Goal: Task Accomplishment & Management: Complete application form

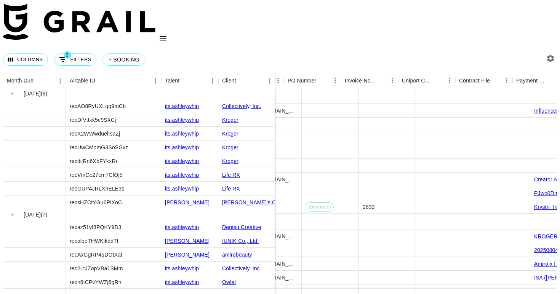
scroll to position [0, 691]
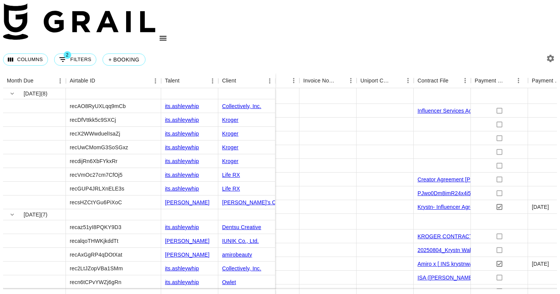
click at [167, 36] on icon "open drawer" at bounding box center [163, 38] width 7 height 5
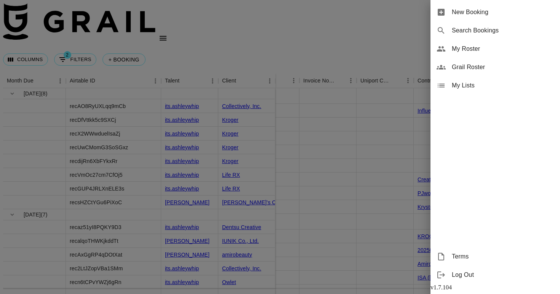
click at [500, 10] on span "New Booking" at bounding box center [503, 12] width 102 height 9
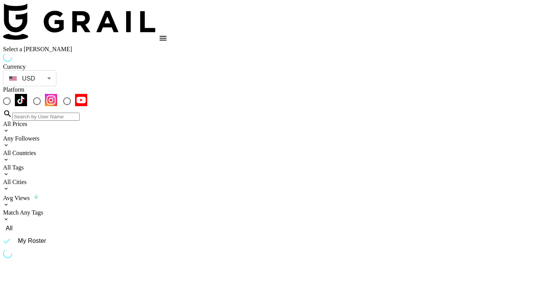
click at [15, 93] on input "radio" at bounding box center [7, 101] width 16 height 16
radio input "true"
click at [15, 93] on input "radio" at bounding box center [7, 101] width 16 height 16
click at [80, 112] on input at bounding box center [45, 116] width 67 height 8
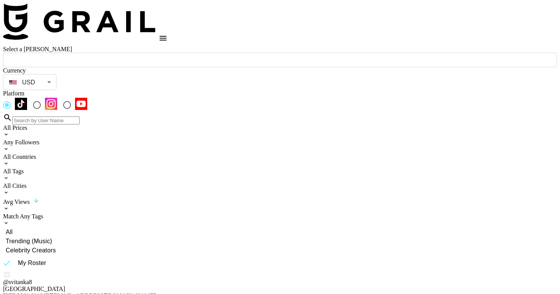
type input "krystn"
click at [86, 61] on input "text" at bounding box center [280, 60] width 545 height 9
paste input "[EMAIL_ADDRESS][DOMAIN_NAME]"
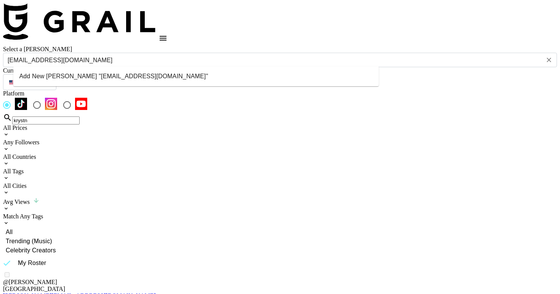
click at [163, 77] on li "Add New Booker "anacutura@qureskincare.com"" at bounding box center [196, 76] width 366 height 14
type input "Add New Booker "anacutura@qureskincare.com""
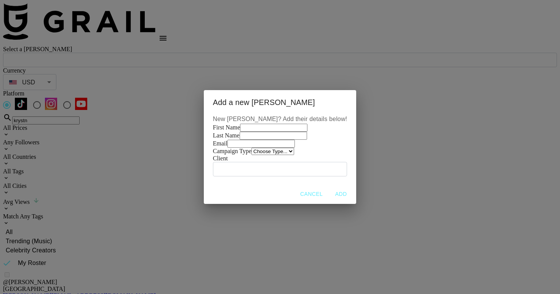
click at [263, 124] on input "text" at bounding box center [273, 128] width 67 height 8
paste input "[EMAIL_ADDRESS][DOMAIN_NAME]"
type input "[EMAIL_ADDRESS][DOMAIN_NAME]"
click at [255, 132] on input "text" at bounding box center [273, 136] width 67 height 8
click at [260, 124] on div "First Name anacutura@qureskincare.com" at bounding box center [280, 128] width 134 height 8
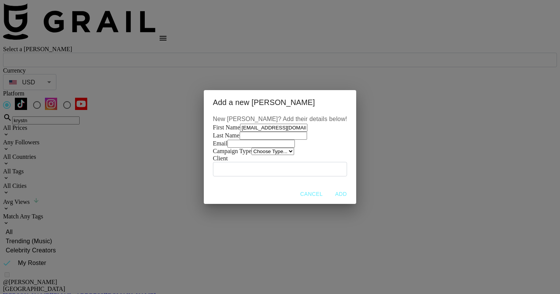
click at [260, 124] on input "[EMAIL_ADDRESS][DOMAIN_NAME]" at bounding box center [273, 128] width 67 height 8
click at [256, 184] on div "New Booker? Add their details below! First Name Last Name Email Campaign Type C…" at bounding box center [280, 148] width 152 height 69
click at [256, 155] on select "Choose Type... Song Promos Brand Promos" at bounding box center [273, 151] width 43 height 7
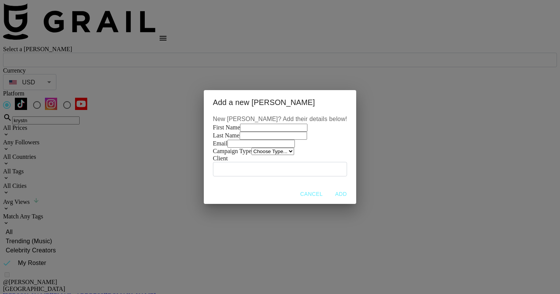
select select "Brand"
click at [252, 155] on select "Choose Type... Song Promos Brand Promos" at bounding box center [273, 151] width 43 height 7
click at [258, 148] on input "email" at bounding box center [261, 144] width 67 height 8
paste input "[EMAIL_ADDRESS][DOMAIN_NAME]"
type input "[EMAIL_ADDRESS][DOMAIN_NAME]"
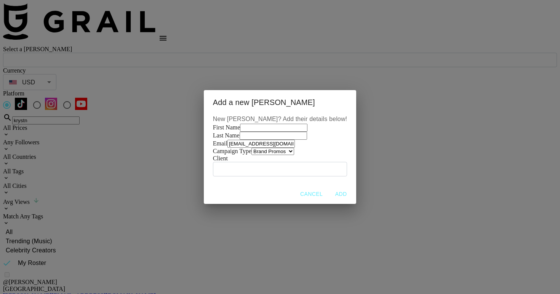
click at [255, 134] on input "text" at bounding box center [273, 136] width 67 height 8
click at [249, 124] on input "text" at bounding box center [273, 128] width 67 height 8
paste input "Ana Cutura"
click at [247, 124] on input "Ana Cutura" at bounding box center [273, 128] width 67 height 8
drag, startPoint x: 247, startPoint y: 97, endPoint x: 262, endPoint y: 96, distance: 15.6
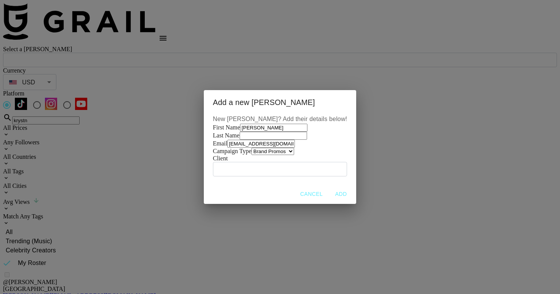
click at [263, 124] on input "Ana Cutura" at bounding box center [273, 128] width 67 height 8
type input "Ana"
click at [246, 133] on input "text" at bounding box center [273, 136] width 67 height 8
paste input "Cutura"
type input "Cutura"
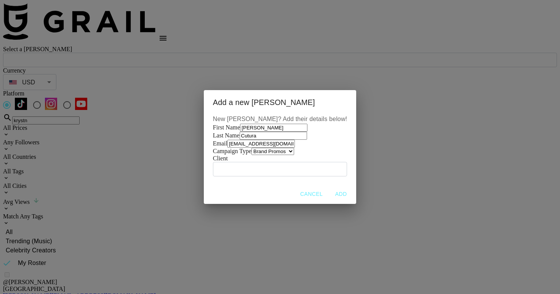
click at [244, 173] on input "text" at bounding box center [280, 168] width 125 height 9
click at [245, 173] on input "text" at bounding box center [280, 168] width 125 height 9
paste input "Qure Skincare Pty Ltd"
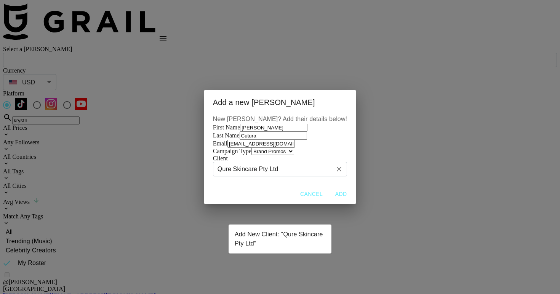
click at [278, 236] on li "Add New Client: "Qure Skincare Pty Ltd"" at bounding box center [280, 238] width 103 height 23
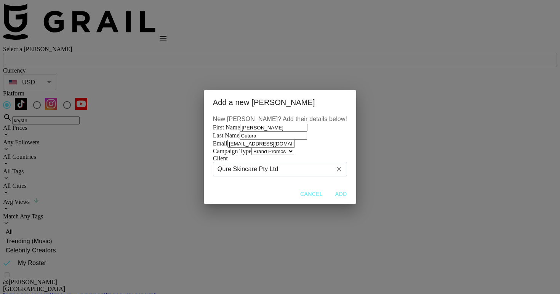
type input "Qure Skincare Pty Ltd"
click at [329, 201] on button "Add" at bounding box center [341, 194] width 24 height 14
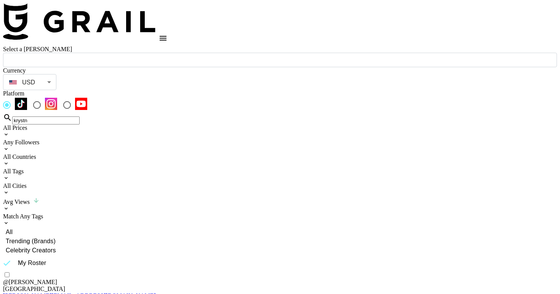
type input "anacutura@qureskincare.com: Ana Cutura -- Qure Skincare Pty Ltd -- QvrwGyiQQPfU…"
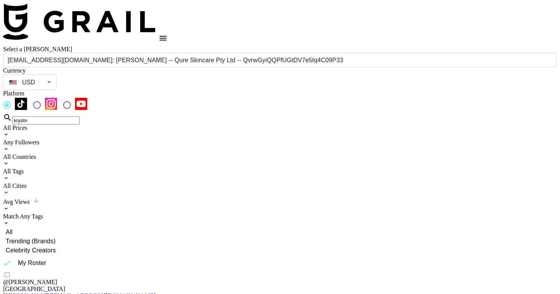
checkbox input "true"
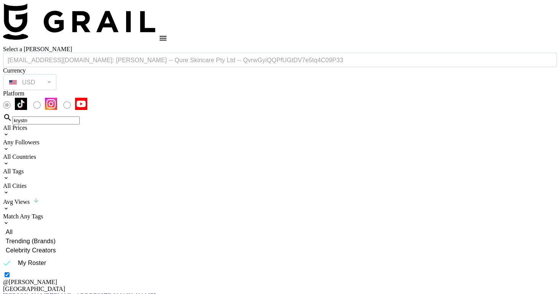
type input "500"
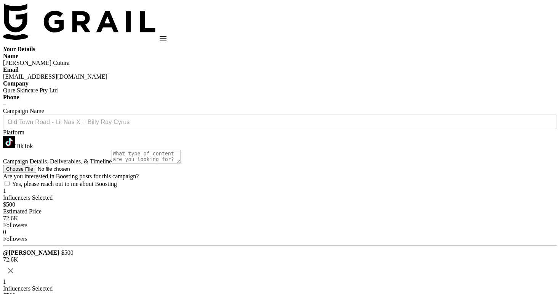
click at [216, 126] on input "text" at bounding box center [280, 121] width 545 height 9
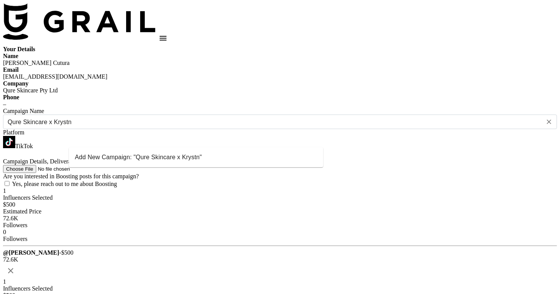
click at [215, 161] on li "Add New Campaign: "Qure Skincare x Krystn"" at bounding box center [196, 157] width 255 height 14
type input "Qure Skincare x Krystn"
click at [181, 163] on textarea at bounding box center [146, 156] width 69 height 14
click at [128, 163] on textarea "1 tiktok shop video" at bounding box center [146, 156] width 69 height 14
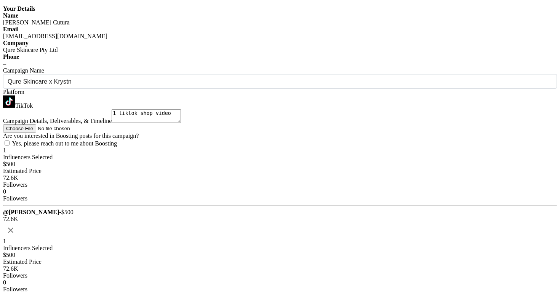
scroll to position [52, 0]
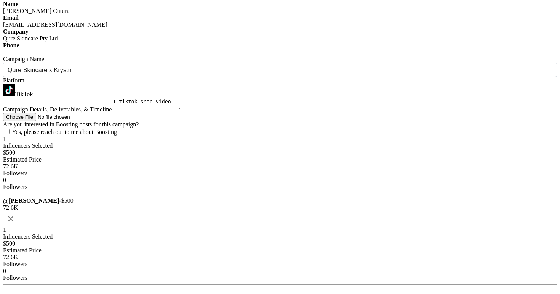
type textarea "1 tiktok shop video"
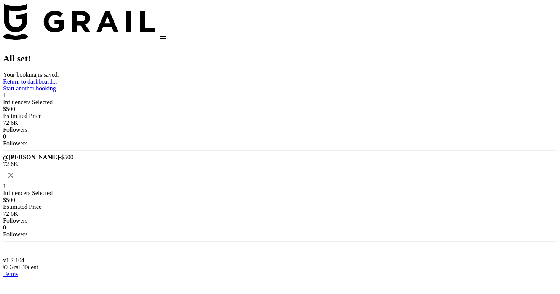
scroll to position [0, 0]
click at [57, 85] on link "Return to dashboard..." at bounding box center [30, 81] width 54 height 6
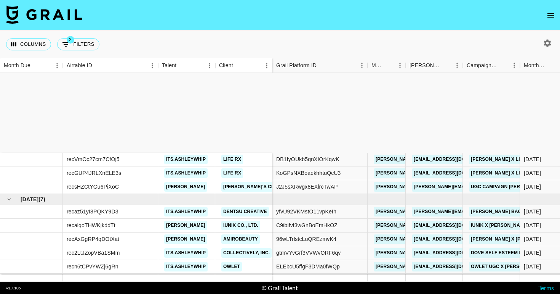
scroll to position [117, 0]
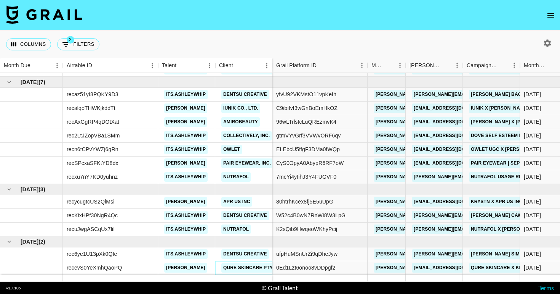
click at [255, 265] on link "Qure Skincare Pty Ltd" at bounding box center [253, 268] width 63 height 10
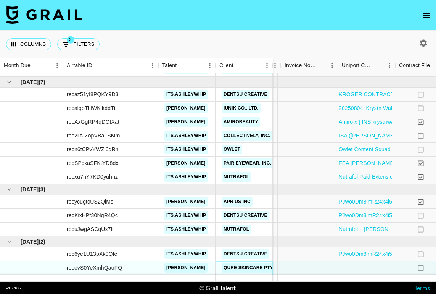
scroll to position [117, 808]
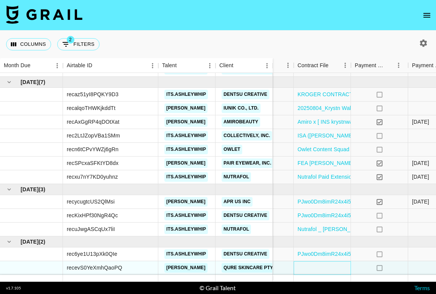
click at [329, 266] on div at bounding box center [322, 268] width 57 height 14
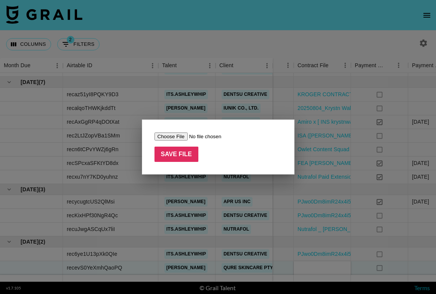
click at [172, 137] on input "file" at bounding box center [202, 136] width 96 height 8
type input "C:\fakepath\Complete_with_Docusign_Qure_Influencer_Agree (1).pdf"
click at [427, 142] on div at bounding box center [218, 147] width 436 height 294
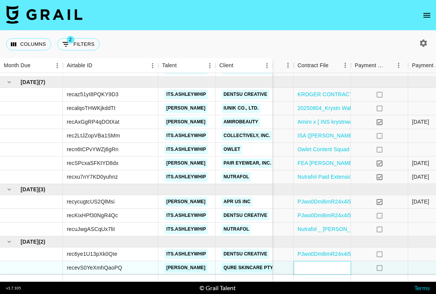
click at [316, 268] on div at bounding box center [322, 268] width 57 height 14
click at [308, 268] on div at bounding box center [322, 268] width 57 height 14
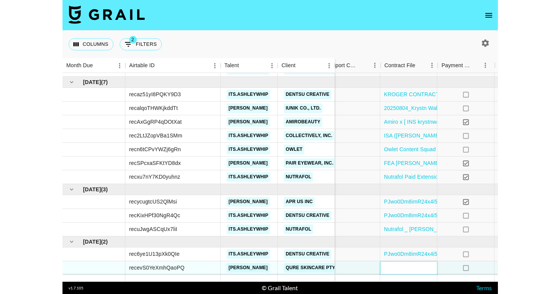
scroll to position [117, 783]
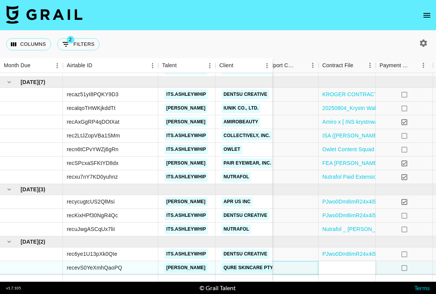
click at [289, 266] on div at bounding box center [289, 268] width 57 height 14
click at [332, 264] on div at bounding box center [346, 268] width 57 height 14
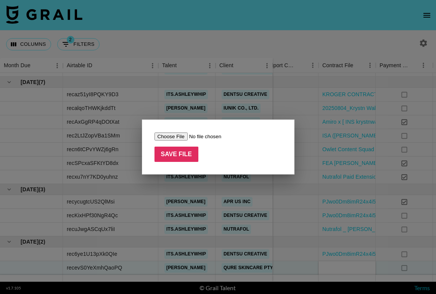
click at [178, 136] on input "file" at bounding box center [202, 136] width 96 height 8
type input "C:\fakepath\Complete_with_Docusign_Qure_Influencer_Agree (1).pdf"
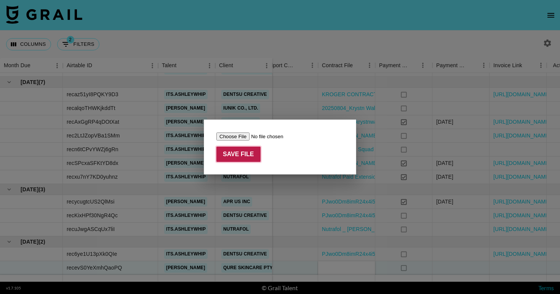
click at [235, 152] on input "Save File" at bounding box center [239, 153] width 44 height 15
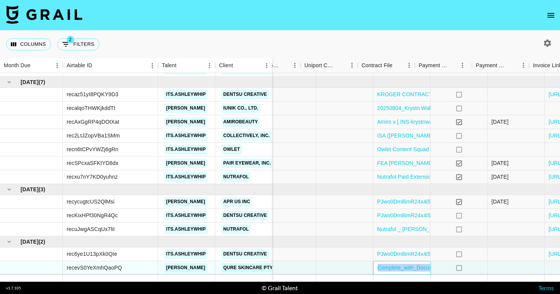
scroll to position [117, 801]
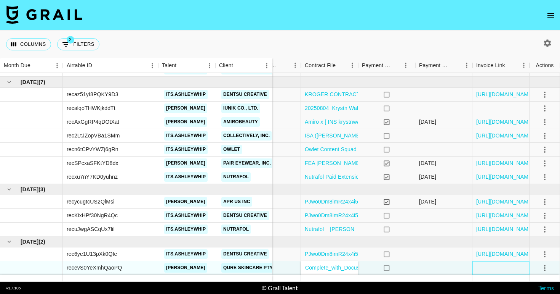
click at [496, 263] on div at bounding box center [501, 268] width 57 height 14
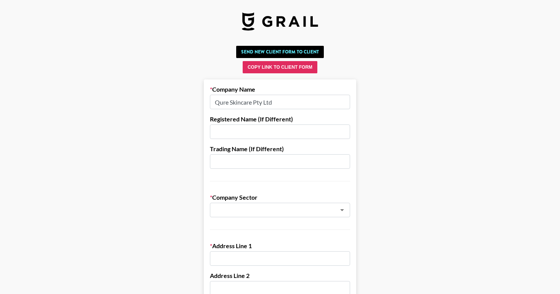
click at [233, 133] on input "text" at bounding box center [280, 131] width 140 height 14
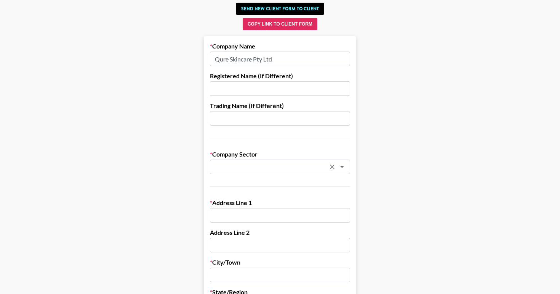
scroll to position [83, 0]
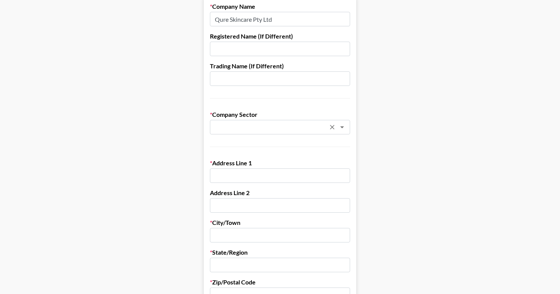
click at [237, 132] on div "​" at bounding box center [280, 127] width 140 height 14
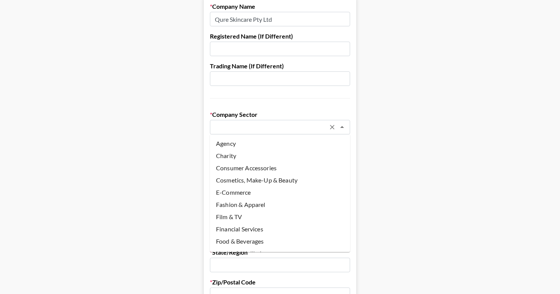
click at [244, 177] on li "Cosmetics, Make-Up & Beauty" at bounding box center [280, 180] width 140 height 12
type input "Cosmetics, Make-Up & Beauty"
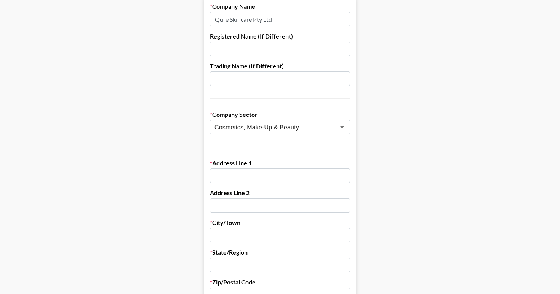
click at [245, 53] on input "text" at bounding box center [280, 49] width 140 height 14
paste input "Qure Skincare Pty Ltd"
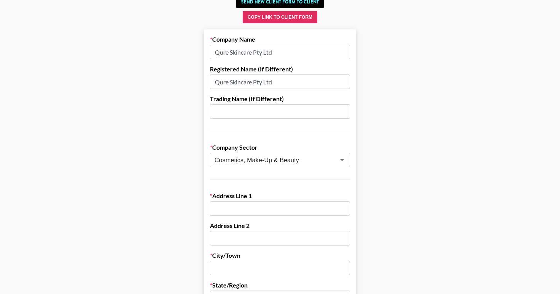
scroll to position [131, 0]
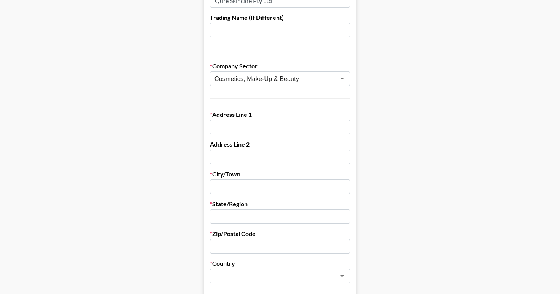
type input "Qure Skincare Pty Ltd"
click at [228, 125] on input "text" at bounding box center [280, 127] width 140 height 14
paste input "Level 1, 56 Clarence Street"
type input "Level 1, 56 Clarence Street"
click at [228, 183] on input "text" at bounding box center [280, 186] width 140 height 14
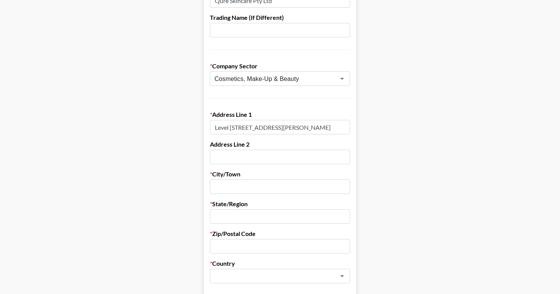
paste input "Sydney,"
type input "Sydney"
click at [224, 216] on input "text" at bounding box center [280, 216] width 140 height 14
paste input "New South Wales"
type input "New South Wales"
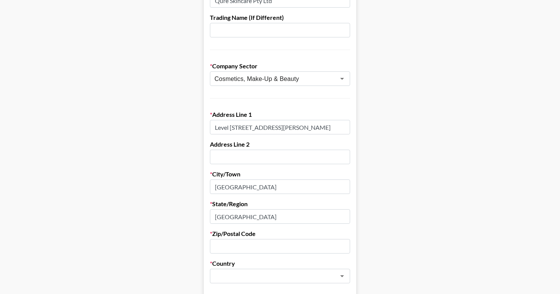
click at [221, 245] on input "text" at bounding box center [280, 246] width 140 height 14
paste input "2000"
type input "2000"
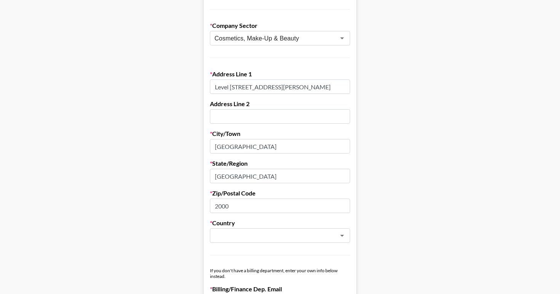
scroll to position [204, 0]
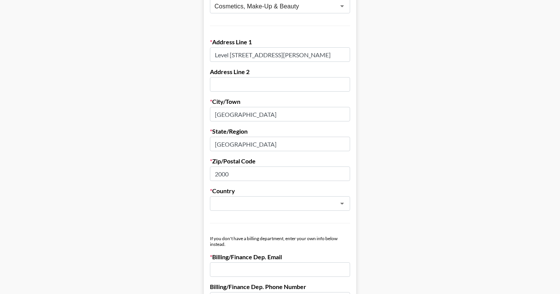
click at [241, 215] on form "Company Name Qure Skincare Pty Ltd Registered Name (If Different) Qure Skincare…" at bounding box center [280, 250] width 152 height 749
click at [241, 207] on input "text" at bounding box center [270, 203] width 111 height 9
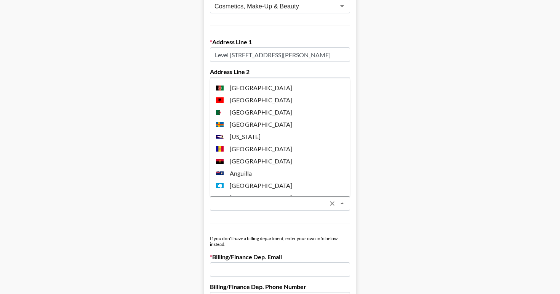
paste input "Australia"
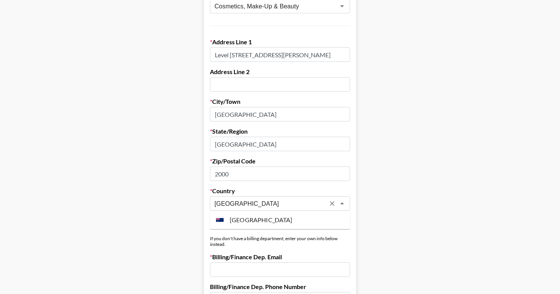
click at [239, 217] on li "Australia" at bounding box center [280, 219] width 140 height 12
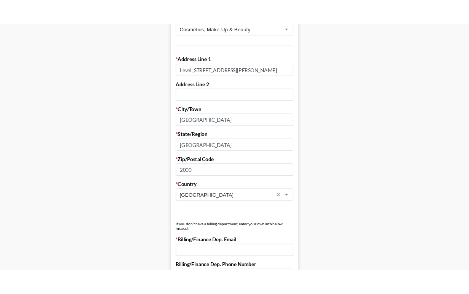
scroll to position [326, 0]
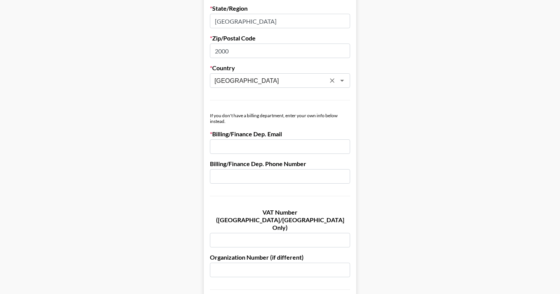
type input "Australia"
click at [238, 145] on input "email" at bounding box center [280, 146] width 140 height 14
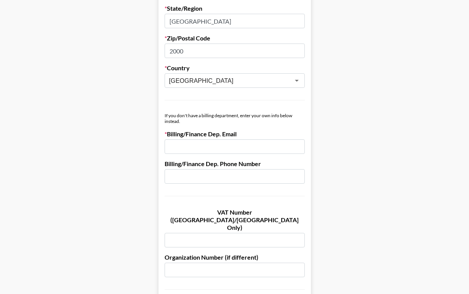
paste input "affiliate@qureskincare.co"
type input "affiliate@qureskincare.com"
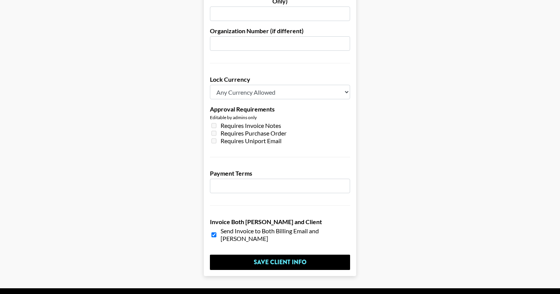
scroll to position [562, 0]
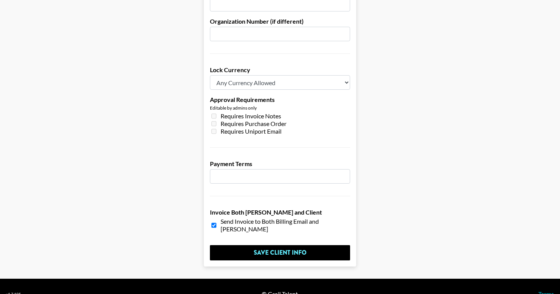
click at [297, 169] on input "number" at bounding box center [280, 176] width 140 height 14
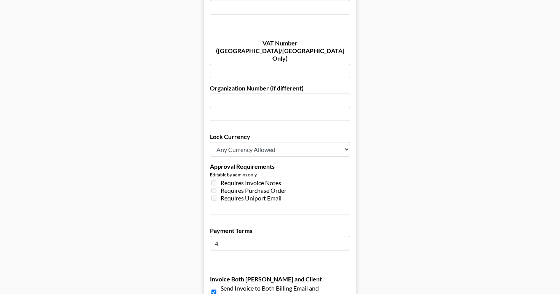
scroll to position [468, 0]
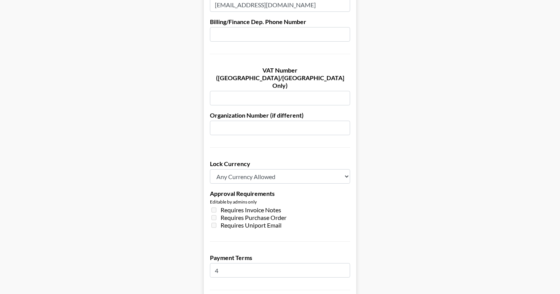
type input "4"
click at [297, 169] on select "Any Currency Allowed USD GBP EUR CAD AUD" at bounding box center [280, 176] width 140 height 14
select select "USD"
click at [210, 169] on select "Any Currency Allowed USD GBP EUR CAD AUD" at bounding box center [280, 176] width 140 height 14
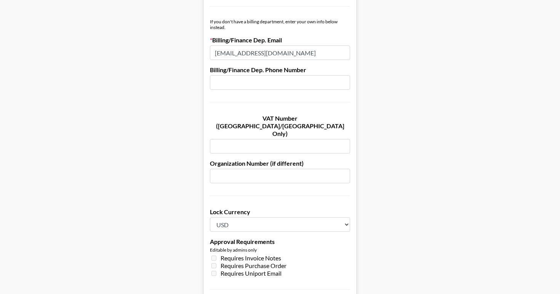
scroll to position [562, 0]
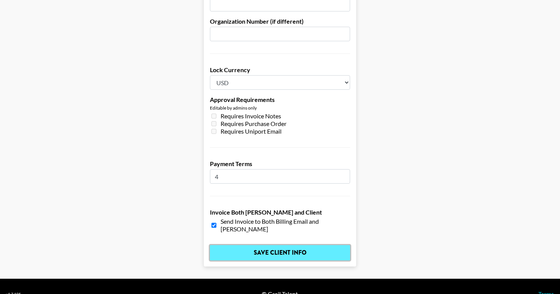
click at [290, 245] on input "Save Client Info" at bounding box center [280, 252] width 140 height 15
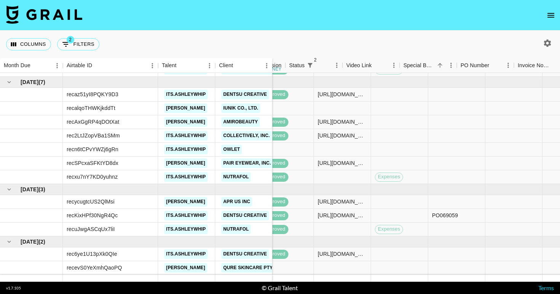
scroll to position [117, 469]
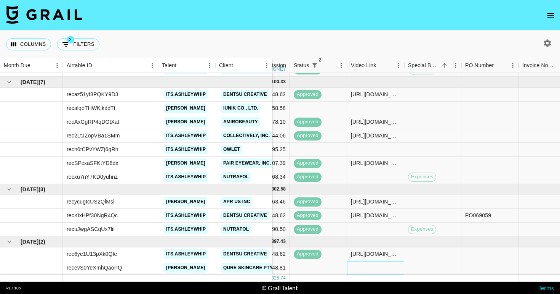
click at [357, 265] on div at bounding box center [375, 268] width 57 height 14
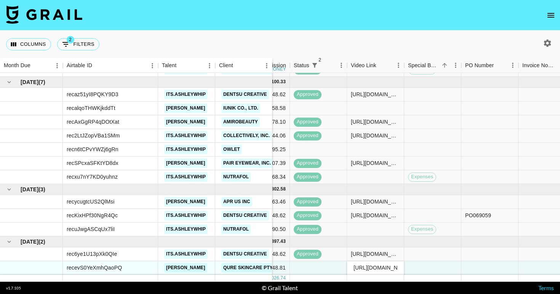
scroll to position [0, 117]
type input "[URL][DOMAIN_NAME][DOMAIN_NAME]"
click at [428, 267] on div at bounding box center [433, 268] width 57 height 14
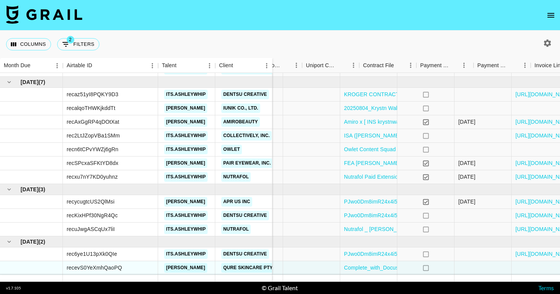
scroll to position [117, 801]
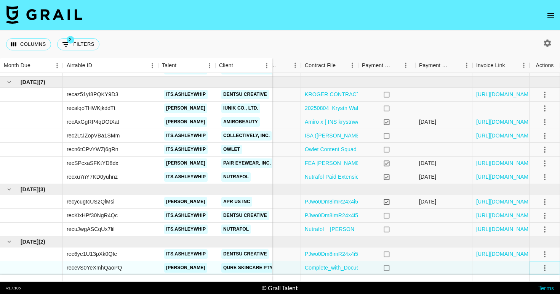
click at [541, 268] on icon "select merge strategy" at bounding box center [545, 267] width 9 height 9
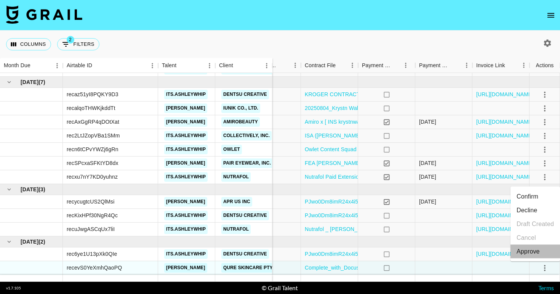
click at [526, 248] on div "Approve" at bounding box center [528, 251] width 23 height 9
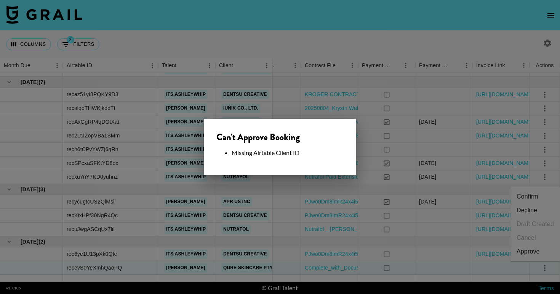
click at [304, 206] on div at bounding box center [280, 147] width 560 height 294
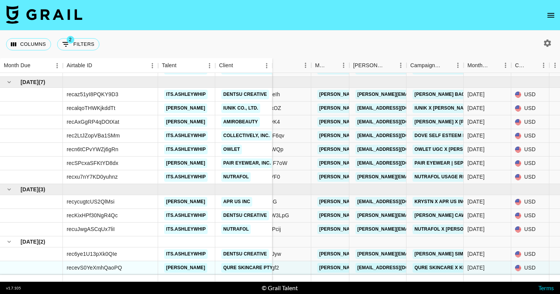
scroll to position [117, 90]
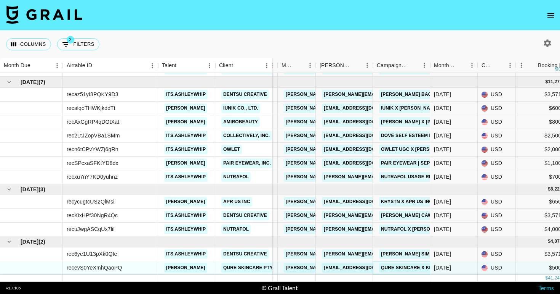
click at [390, 265] on link "Qure Skincare x Krystn" at bounding box center [413, 268] width 68 height 10
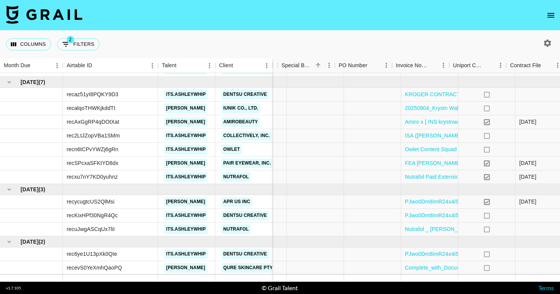
scroll to position [117, 801]
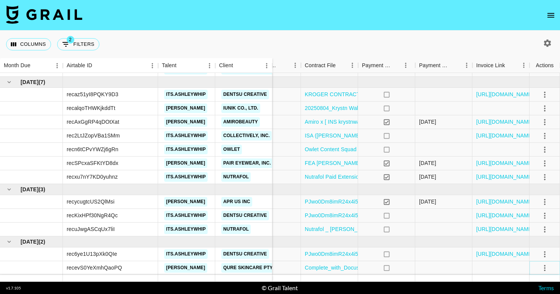
click at [546, 265] on icon "select merge strategy" at bounding box center [545, 268] width 2 height 6
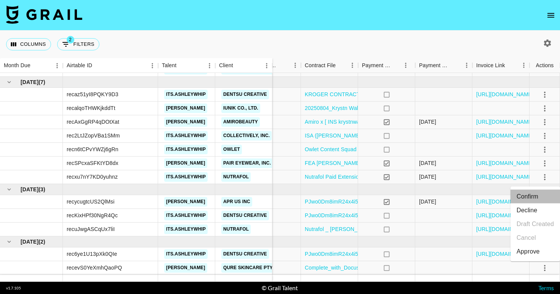
click at [531, 199] on li "Confirm" at bounding box center [536, 196] width 50 height 14
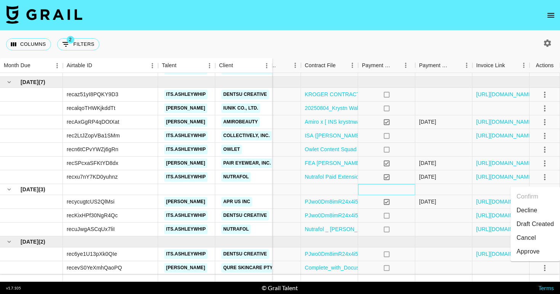
click at [409, 194] on div at bounding box center [386, 189] width 57 height 11
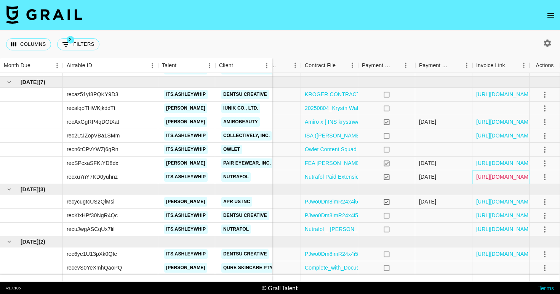
click at [507, 175] on link "[URL][DOMAIN_NAME]" at bounding box center [506, 177] width 58 height 8
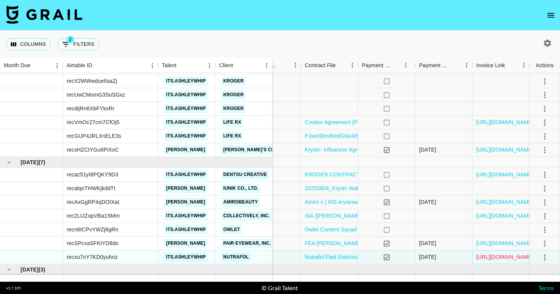
scroll to position [40, 801]
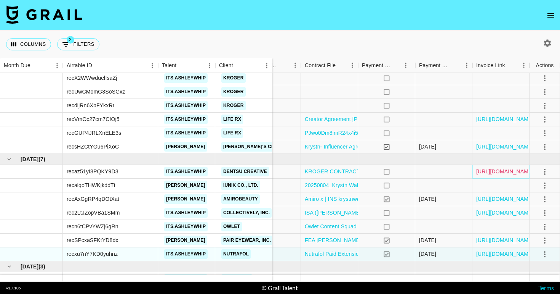
click at [498, 170] on link "[URL][DOMAIN_NAME]" at bounding box center [506, 171] width 58 height 8
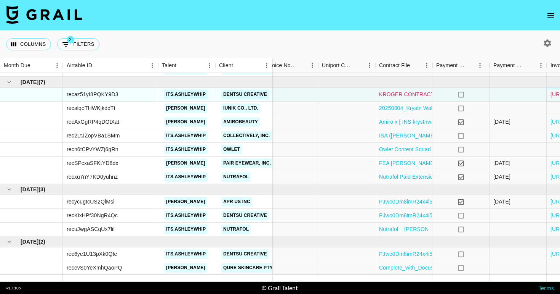
scroll to position [117, 801]
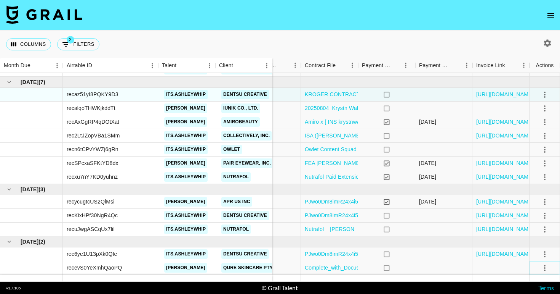
click at [544, 267] on icon "select merge strategy" at bounding box center [545, 268] width 2 height 6
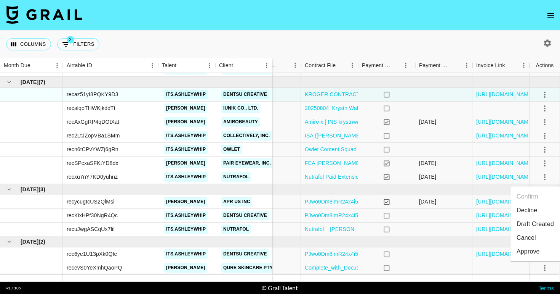
click at [534, 247] on div "Approve" at bounding box center [528, 251] width 23 height 9
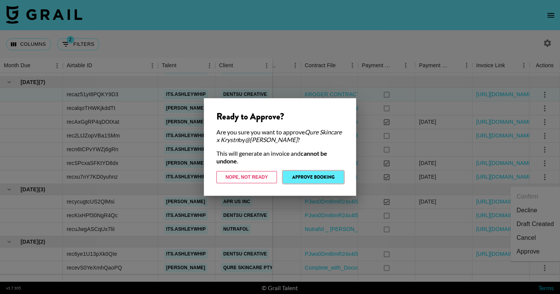
click at [310, 177] on button "Approve Booking" at bounding box center [313, 177] width 61 height 12
